Goal: Task Accomplishment & Management: Manage account settings

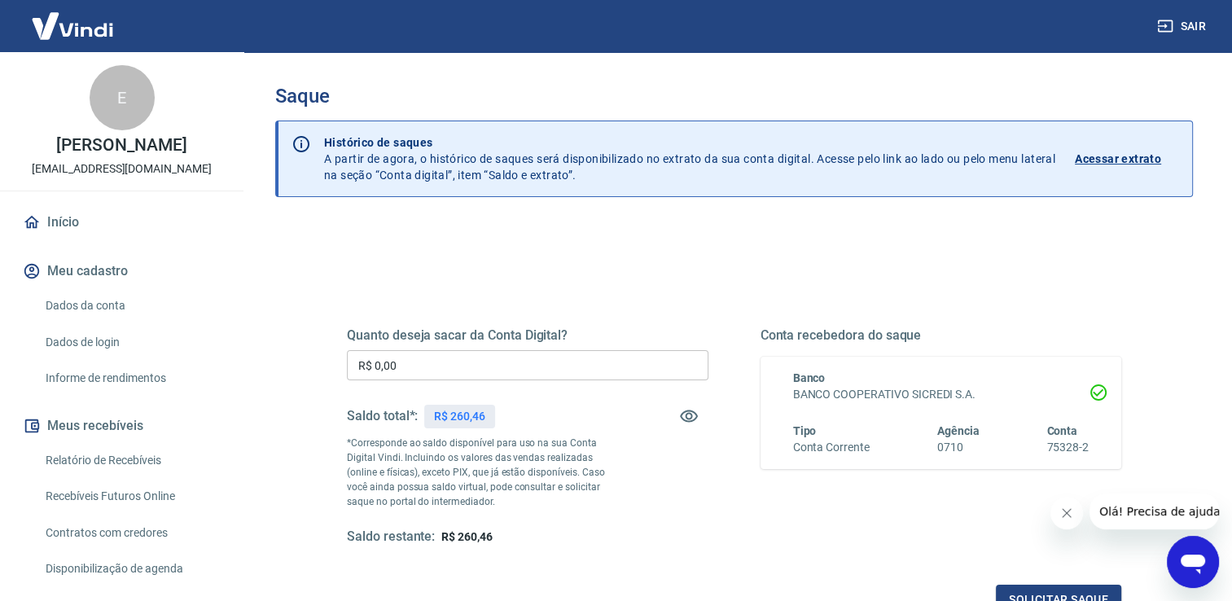
click at [494, 362] on input "R$ 0,00" at bounding box center [528, 365] width 362 height 30
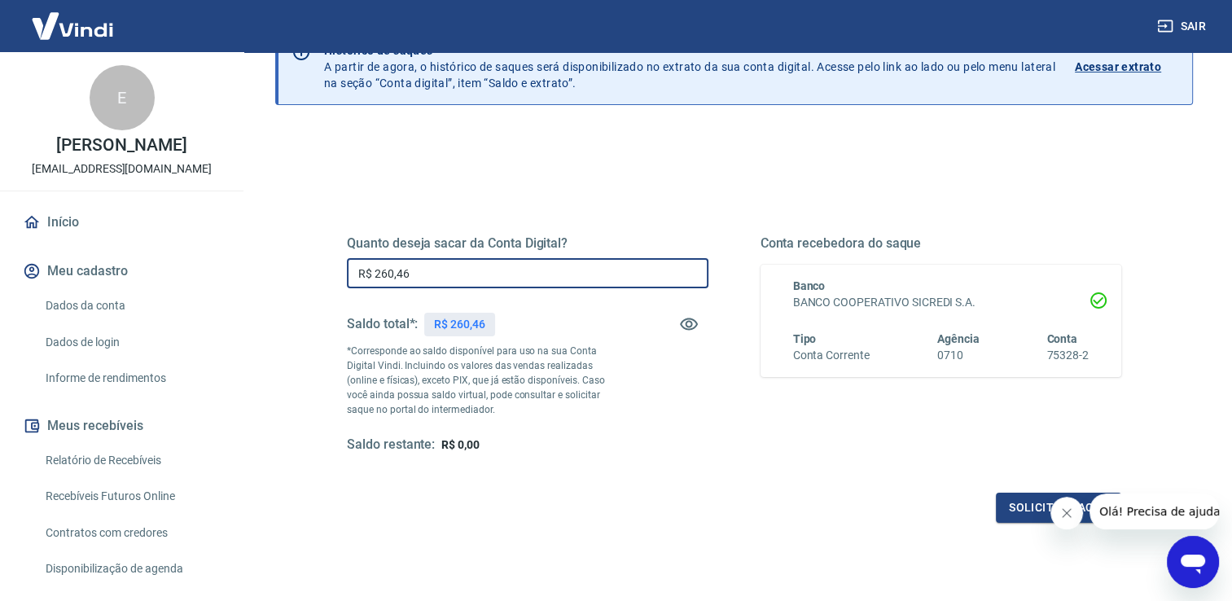
scroll to position [203, 0]
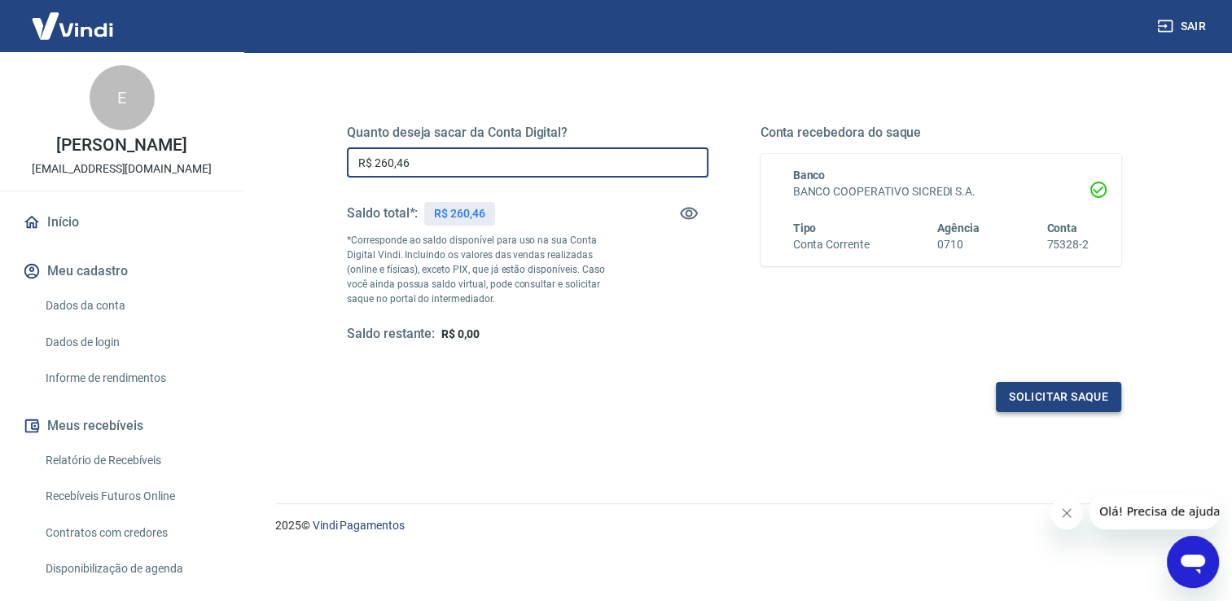
type input "R$ 260,46"
click at [1054, 396] on button "Solicitar saque" at bounding box center [1058, 397] width 125 height 30
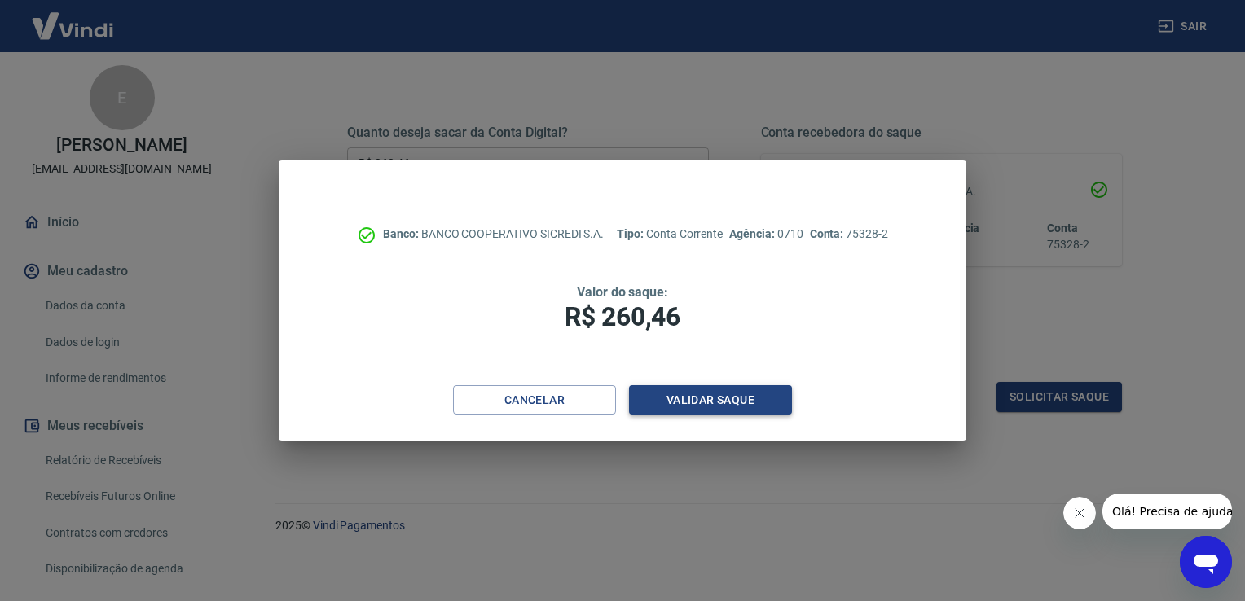
click at [684, 409] on button "Validar saque" at bounding box center [710, 400] width 163 height 30
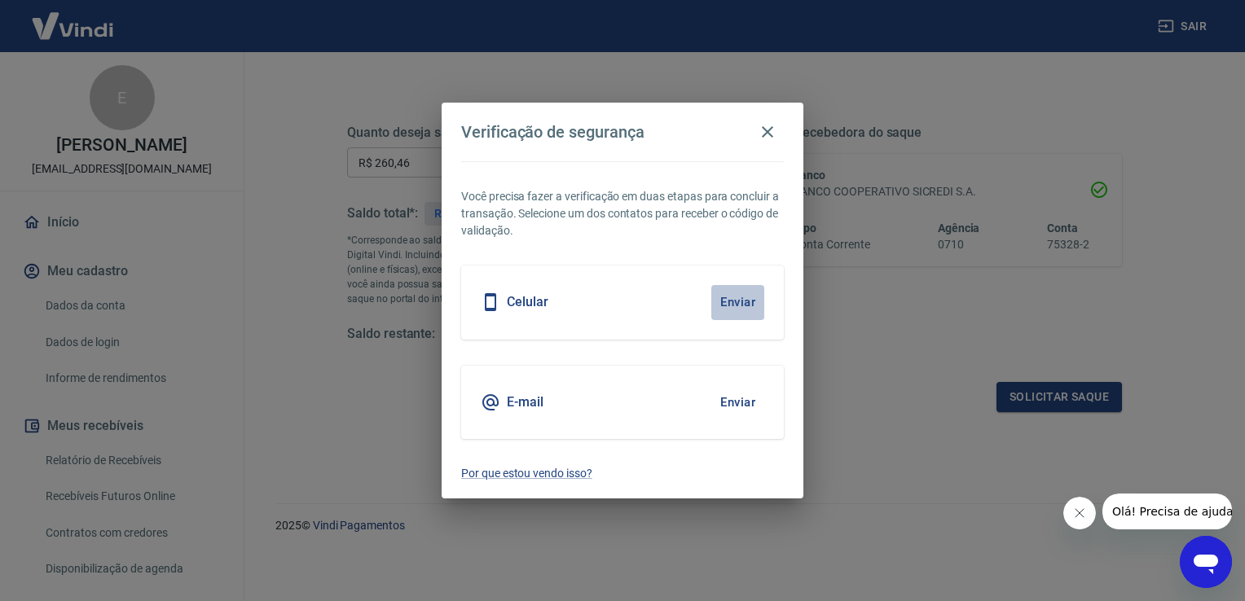
click at [740, 298] on button "Enviar" at bounding box center [737, 302] width 53 height 34
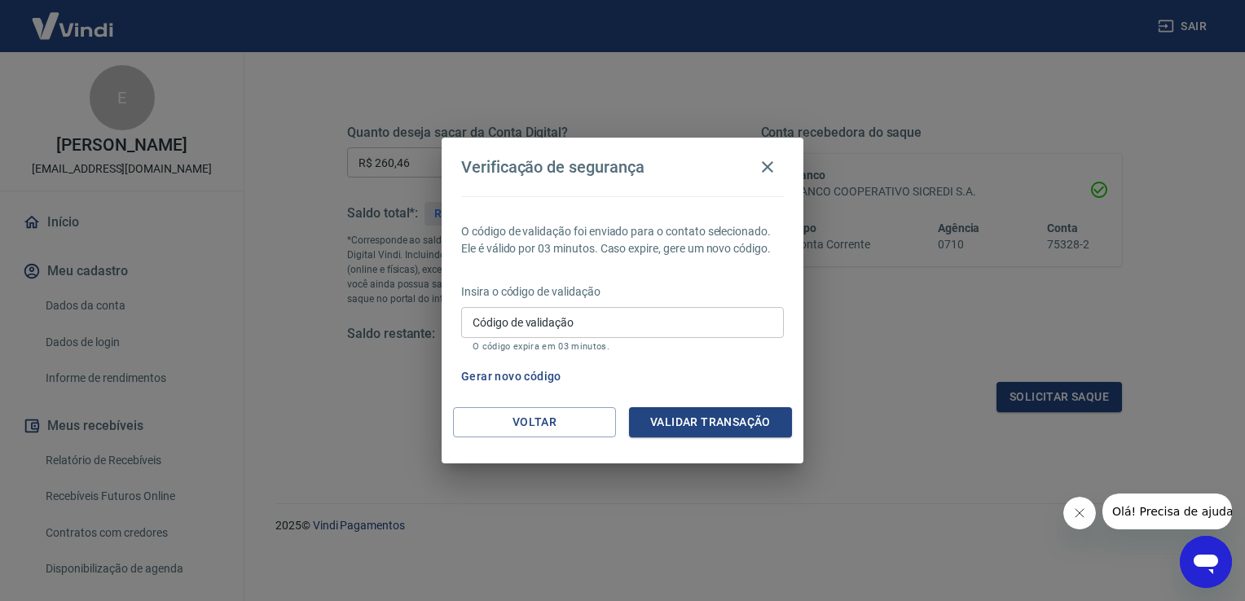
click at [610, 321] on input "Código de validação" at bounding box center [622, 322] width 323 height 30
click at [567, 312] on input "Código de validação" at bounding box center [622, 322] width 323 height 30
type input "373862"
click at [714, 427] on button "Validar transação" at bounding box center [710, 422] width 163 height 30
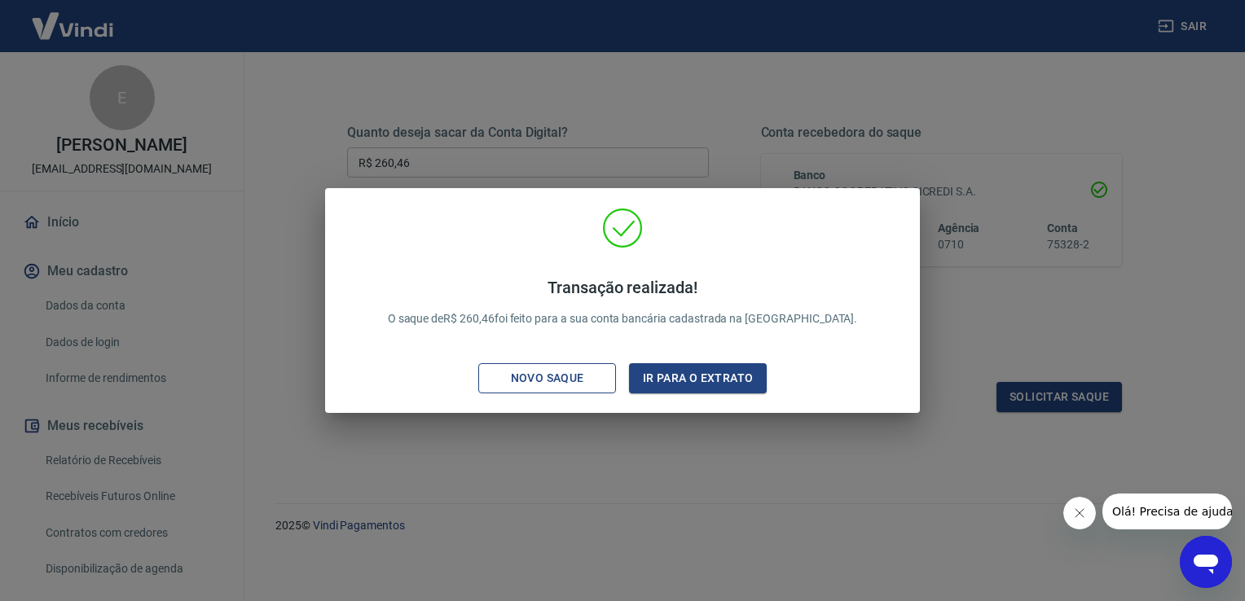
click at [561, 381] on div "Novo saque" at bounding box center [547, 378] width 112 height 20
